Goal: Information Seeking & Learning: Find specific fact

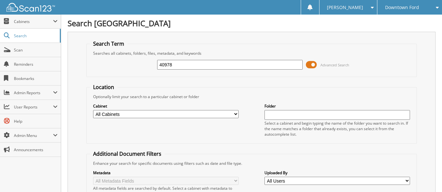
click at [162, 62] on input "40978" at bounding box center [229, 65] width 145 height 10
drag, startPoint x: 160, startPoint y: 63, endPoint x: 176, endPoint y: 63, distance: 16.2
click at [176, 64] on input "40978" at bounding box center [229, 65] width 145 height 10
type input "42079"
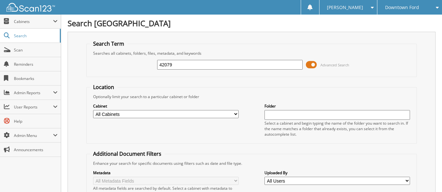
click at [156, 164] on div "Enhance your search for specific documents using filters such as date and file …" at bounding box center [251, 162] width 323 height 5
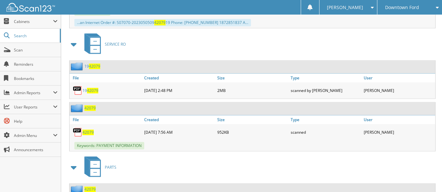
scroll to position [1875, 0]
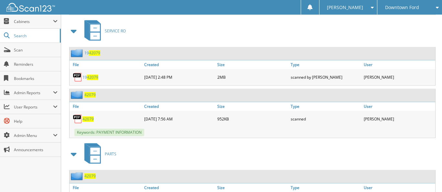
click at [90, 116] on span "42079" at bounding box center [87, 118] width 11 height 5
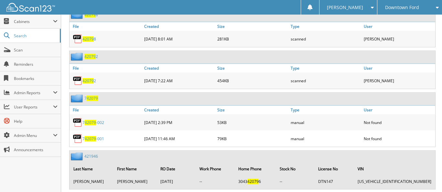
scroll to position [905, 0]
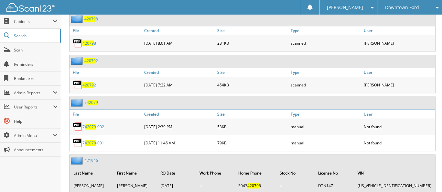
click at [251, 37] on div "281KB" at bounding box center [252, 43] width 73 height 13
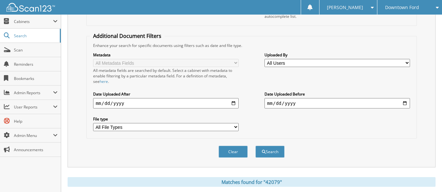
scroll to position [32, 0]
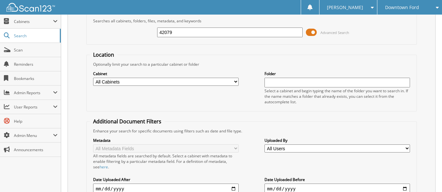
click at [183, 33] on input "42079" at bounding box center [229, 32] width 145 height 10
type input "42089"
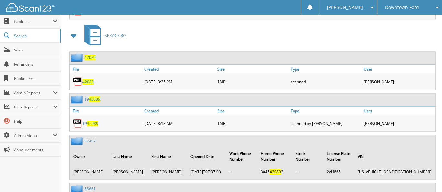
scroll to position [1196, 0]
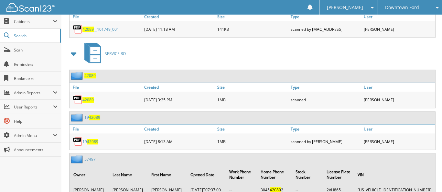
click at [88, 97] on span "42089" at bounding box center [87, 99] width 11 height 5
click at [279, 93] on div "1MB" at bounding box center [252, 99] width 73 height 13
click at [18, 49] on span "Scan" at bounding box center [36, 49] width 44 height 5
